Goal: Task Accomplishment & Management: Use online tool/utility

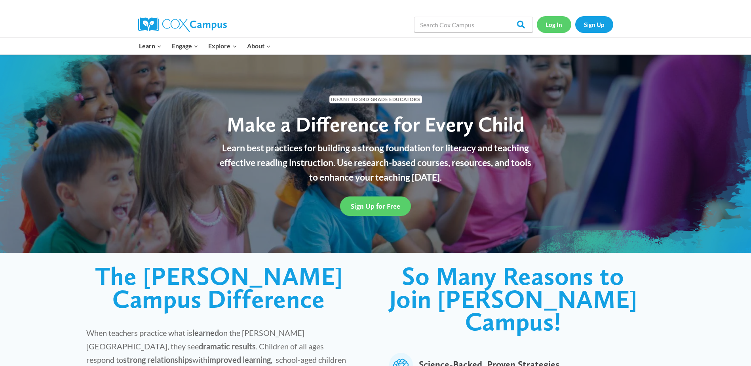
click at [549, 26] on link "Log In" at bounding box center [554, 24] width 34 height 16
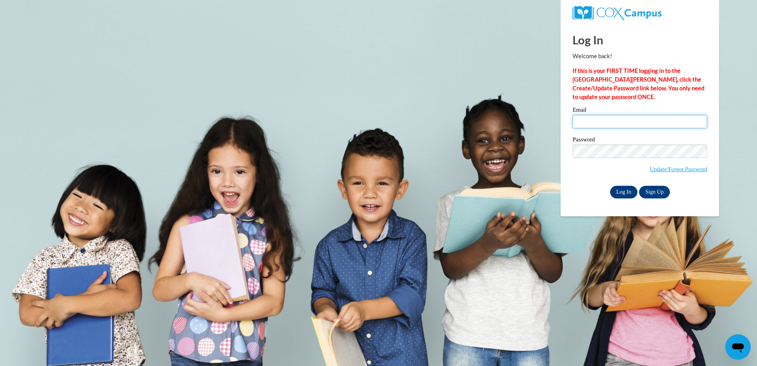
type input "hhauger@ivytech.edu"
click at [618, 190] on input "Log In" at bounding box center [624, 192] width 28 height 13
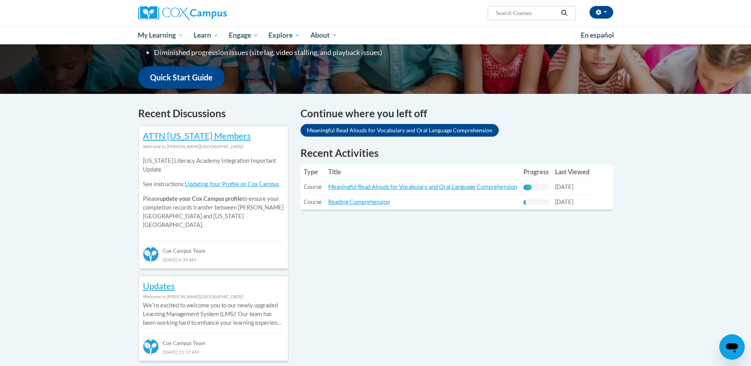
scroll to position [198, 0]
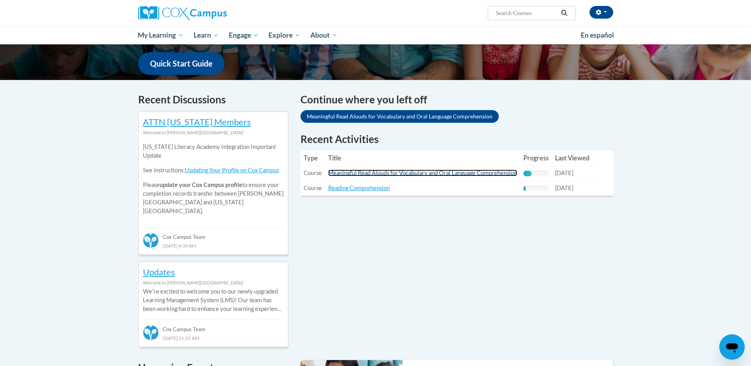
click at [408, 175] on link "Meaningful Read Alouds for Vocabulary and Oral Language Comprehension" at bounding box center [422, 173] width 189 height 7
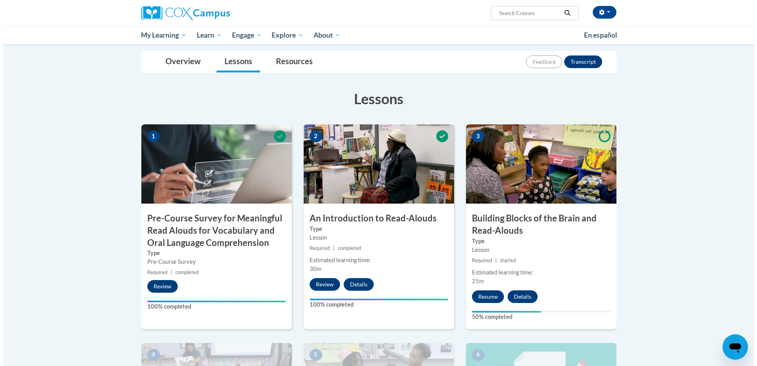
scroll to position [198, 0]
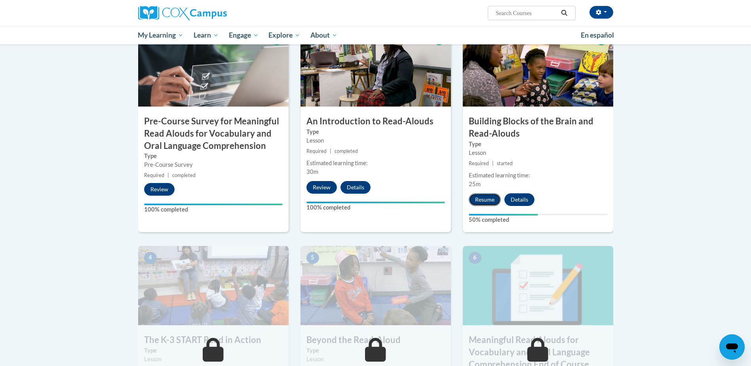
click at [473, 196] on button "Resume" at bounding box center [485, 199] width 32 height 13
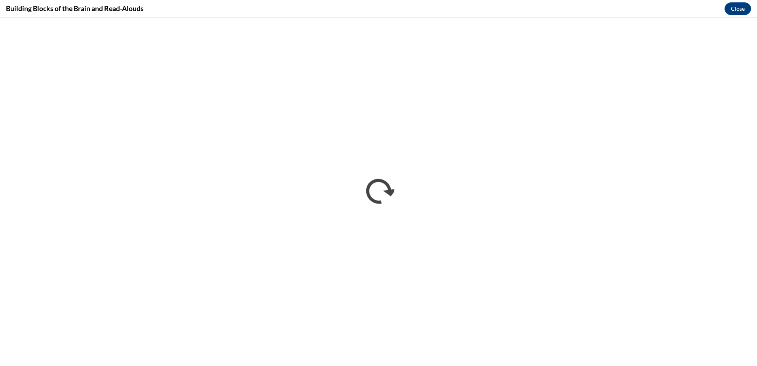
scroll to position [0, 0]
